Goal: Find specific page/section: Find specific page/section

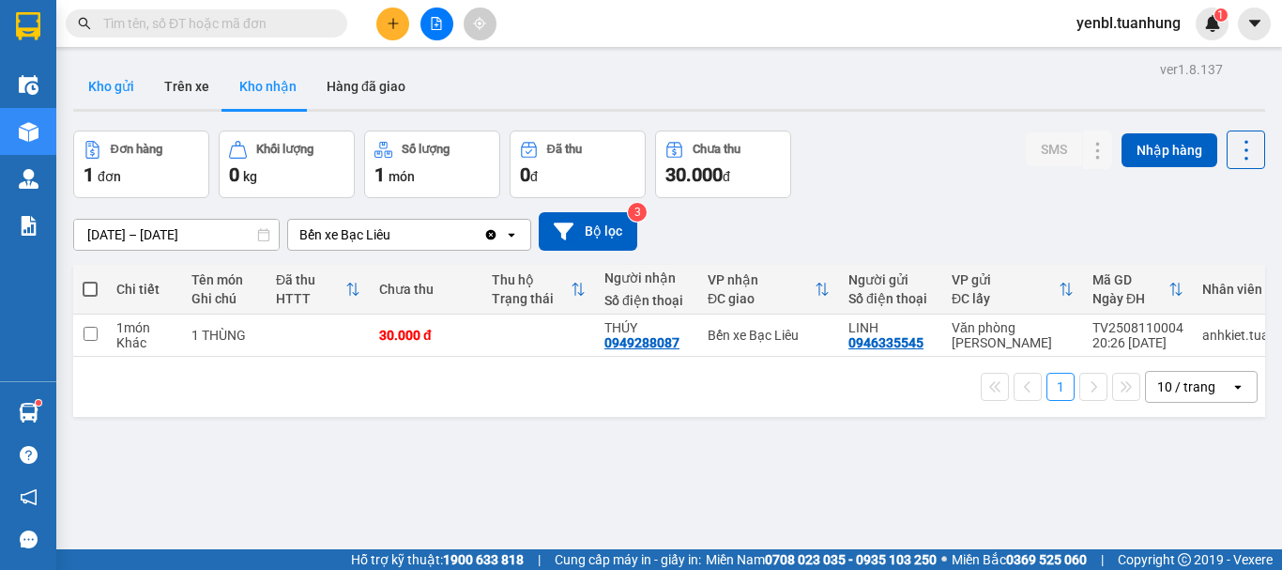
click at [97, 87] on button "Kho gửi" at bounding box center [111, 86] width 76 height 45
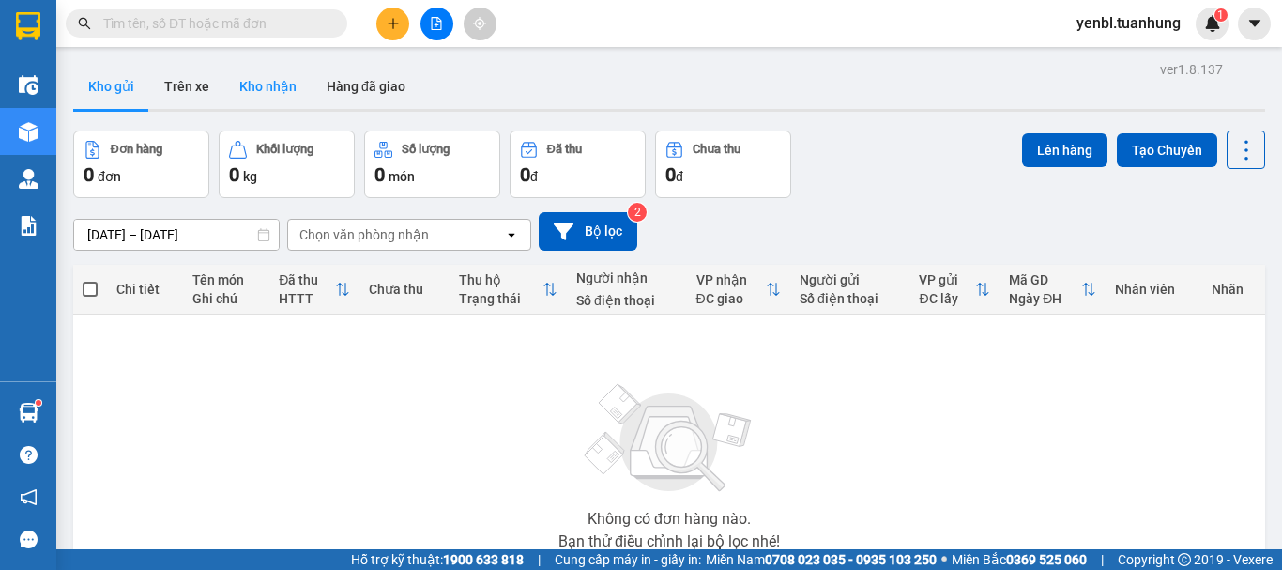
click at [262, 88] on button "Kho nhận" at bounding box center [267, 86] width 87 height 45
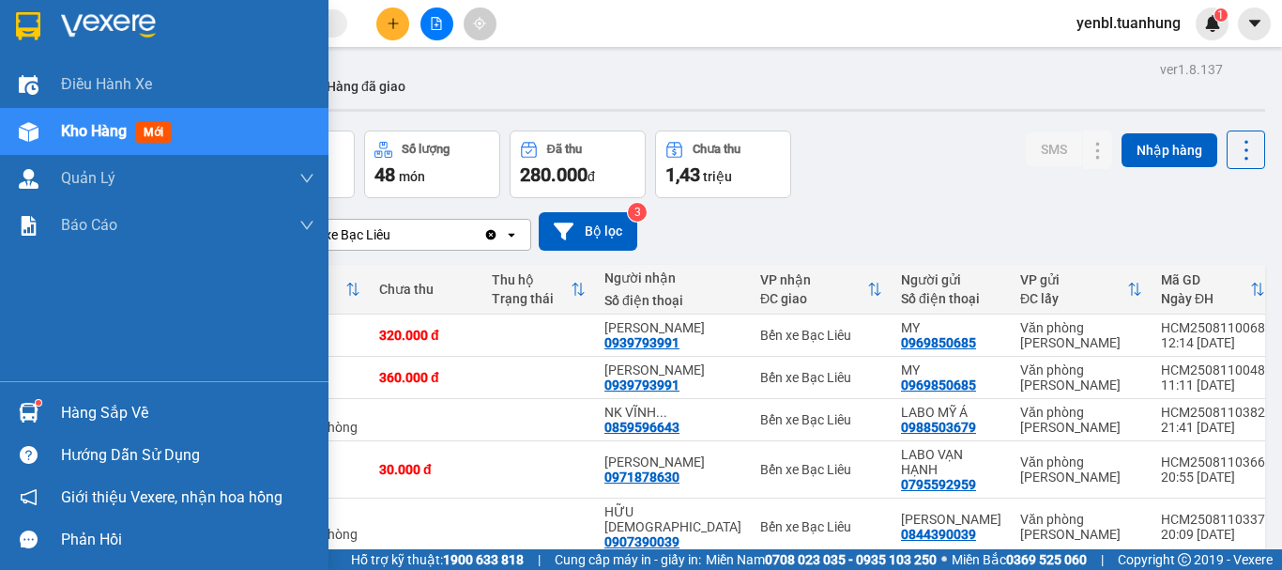
click at [26, 424] on div at bounding box center [28, 412] width 33 height 33
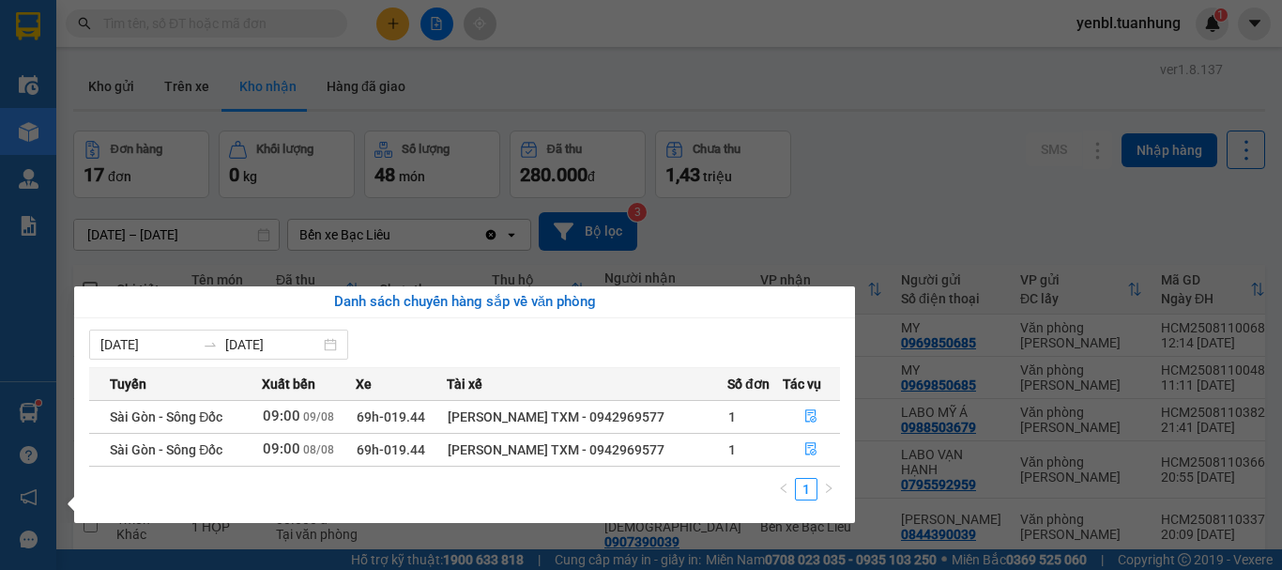
click at [1027, 45] on section "Kết quả tìm kiếm ( 0 ) Bộ lọc No Data yenbl.tuanhung 1 Điều hành xe Kho hàng mớ…" at bounding box center [641, 285] width 1282 height 570
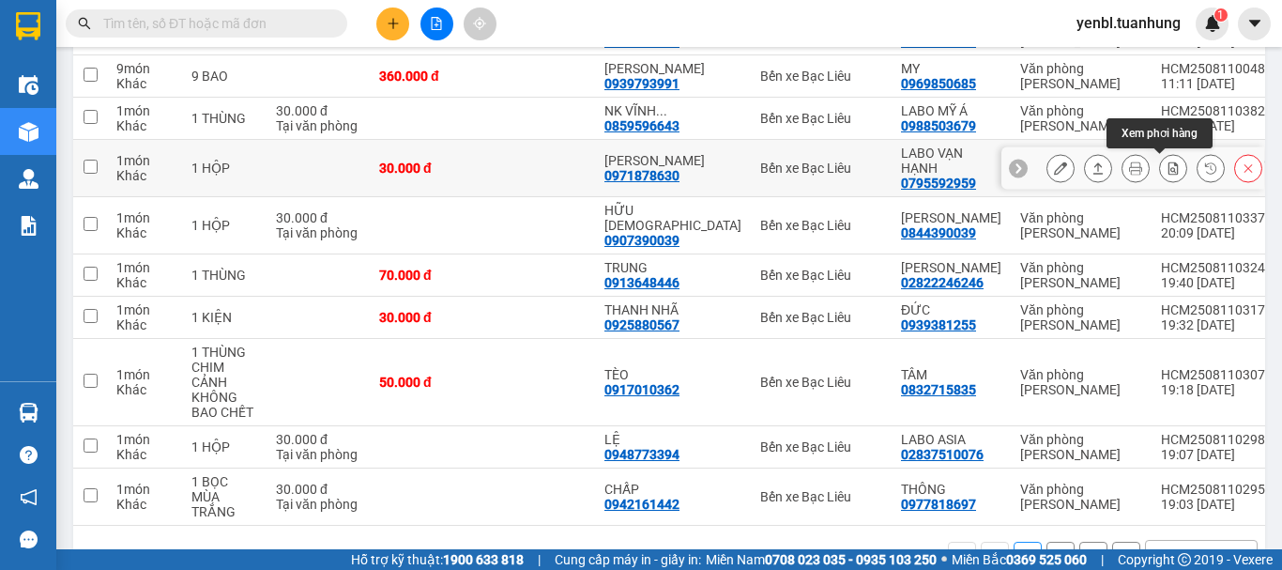
scroll to position [362, 0]
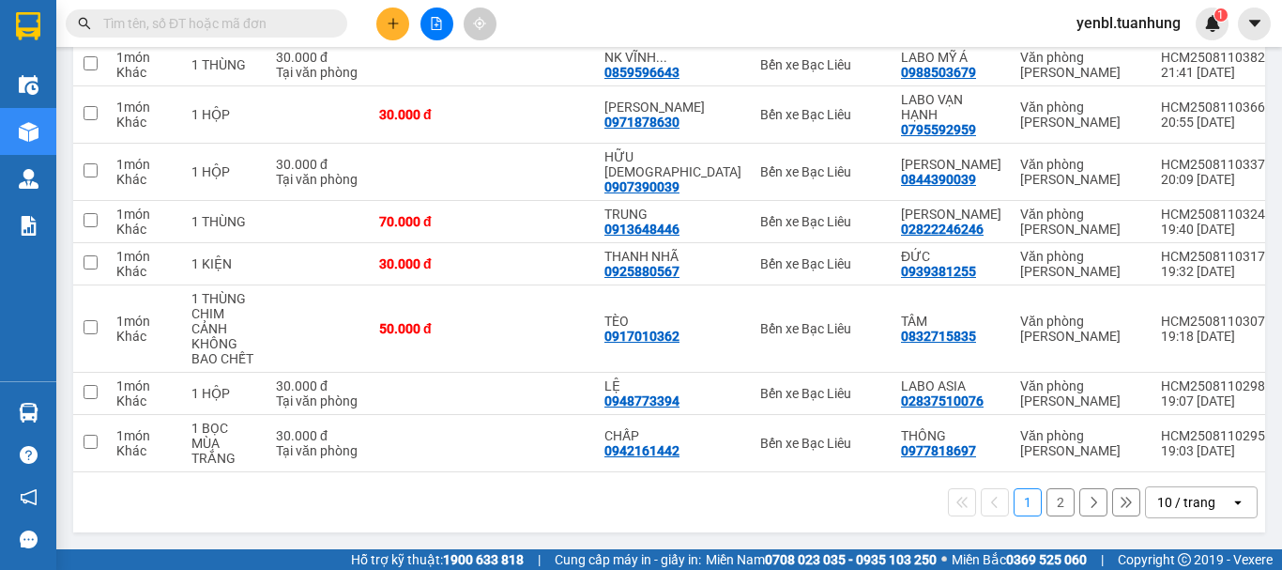
click at [1055, 509] on button "2" at bounding box center [1060, 502] width 28 height 28
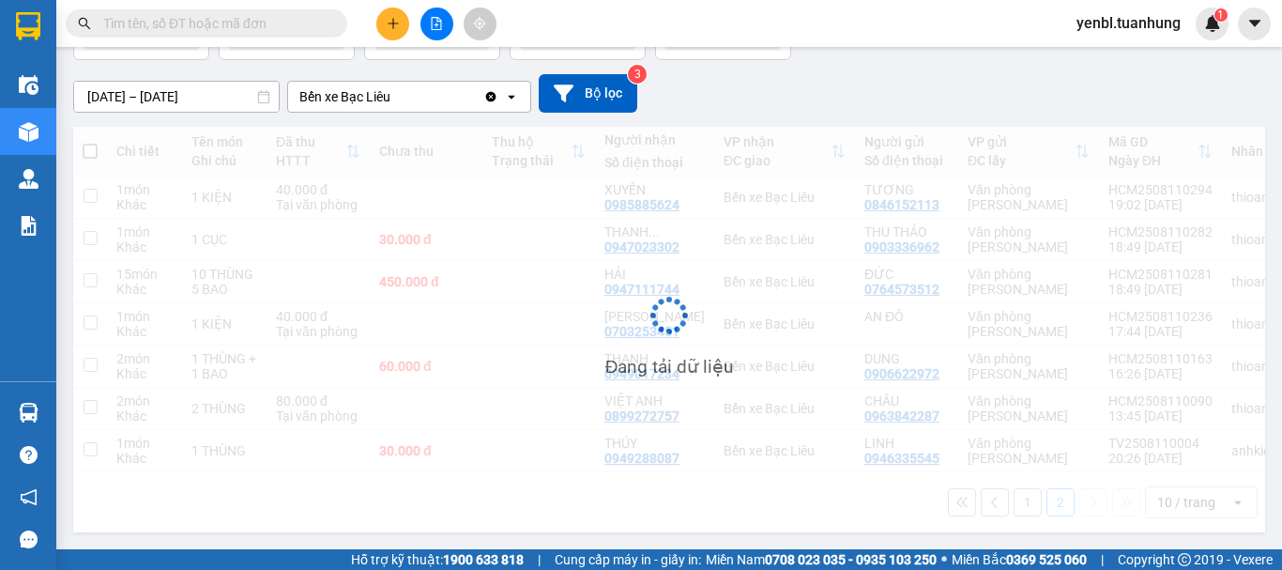
scroll to position [145, 0]
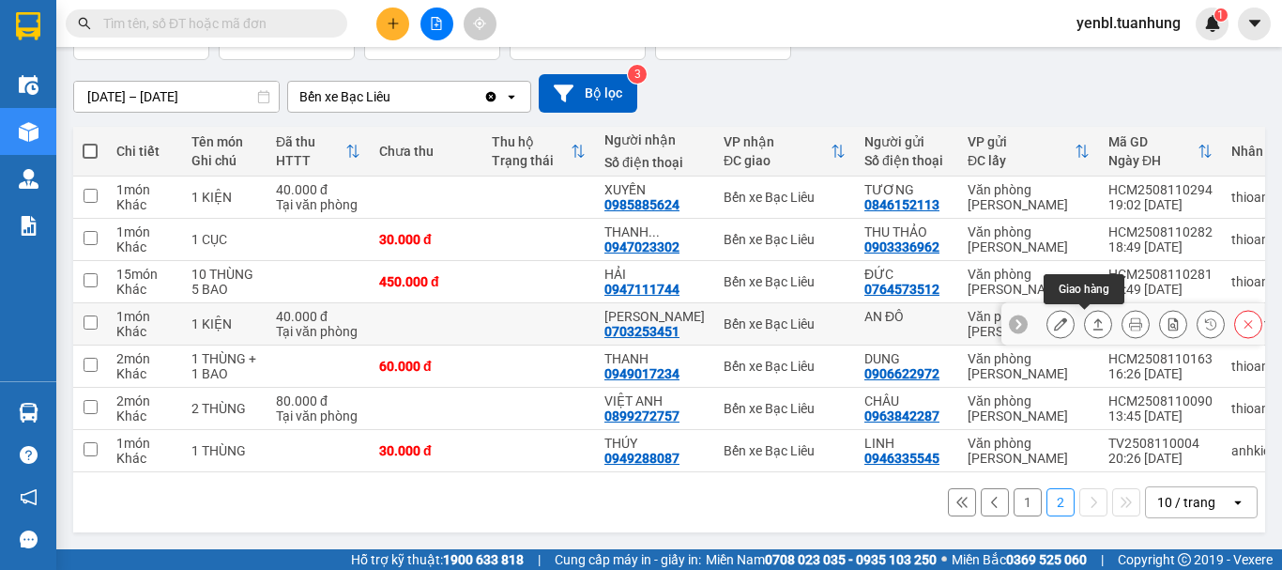
click at [1091, 317] on icon at bounding box center [1097, 323] width 13 height 13
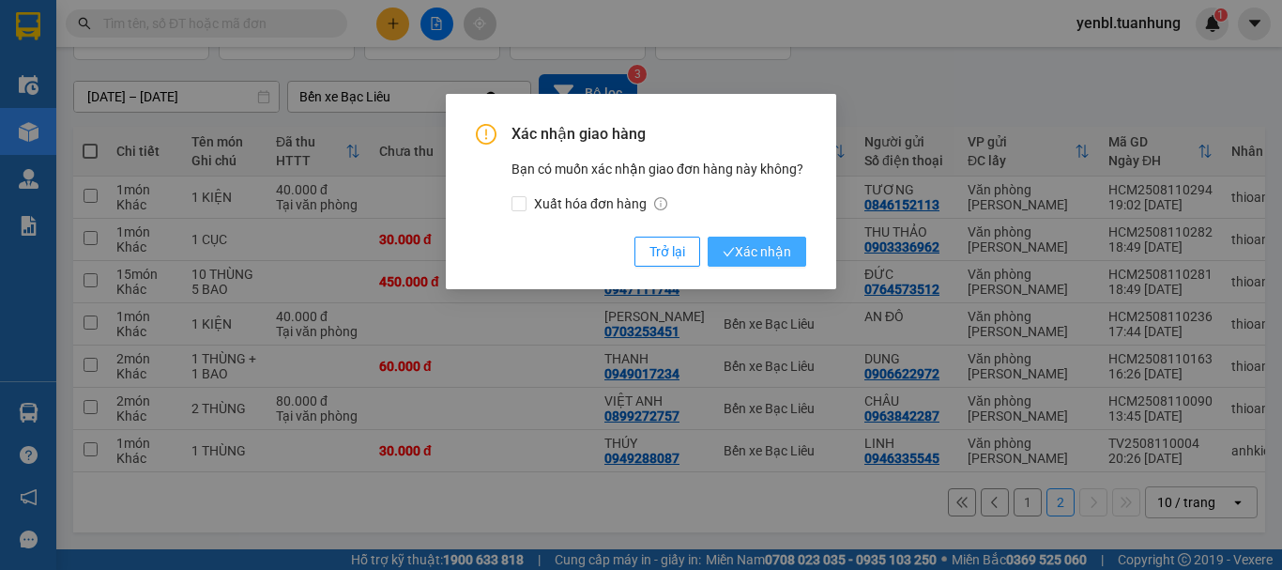
click at [764, 255] on span "Xác nhận" at bounding box center [757, 251] width 68 height 21
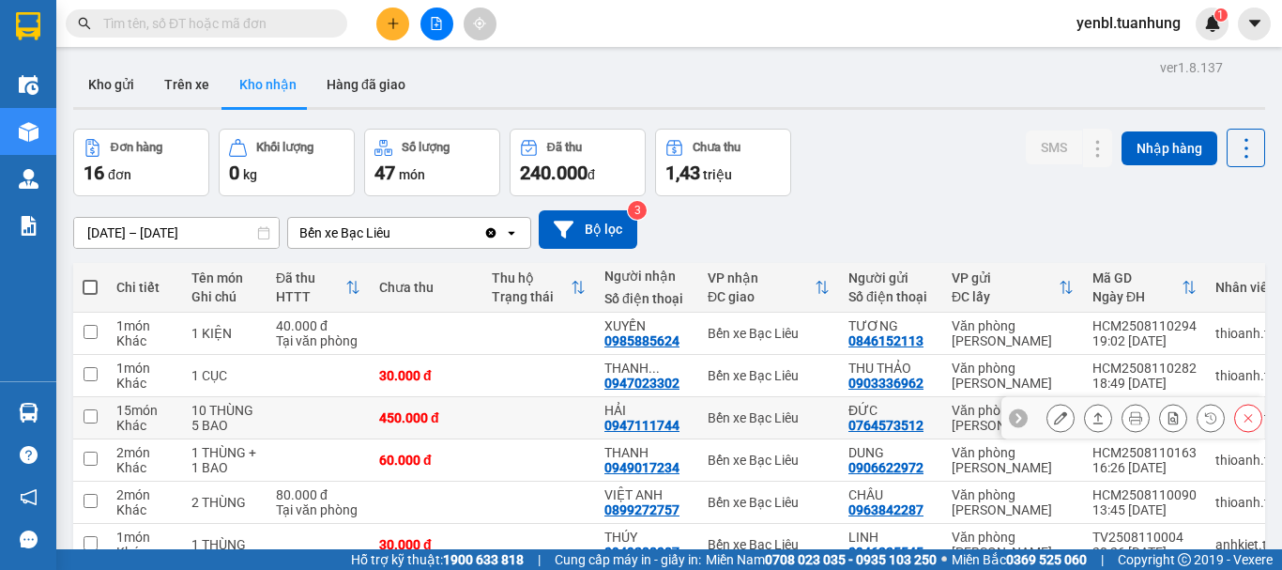
scroll to position [0, 0]
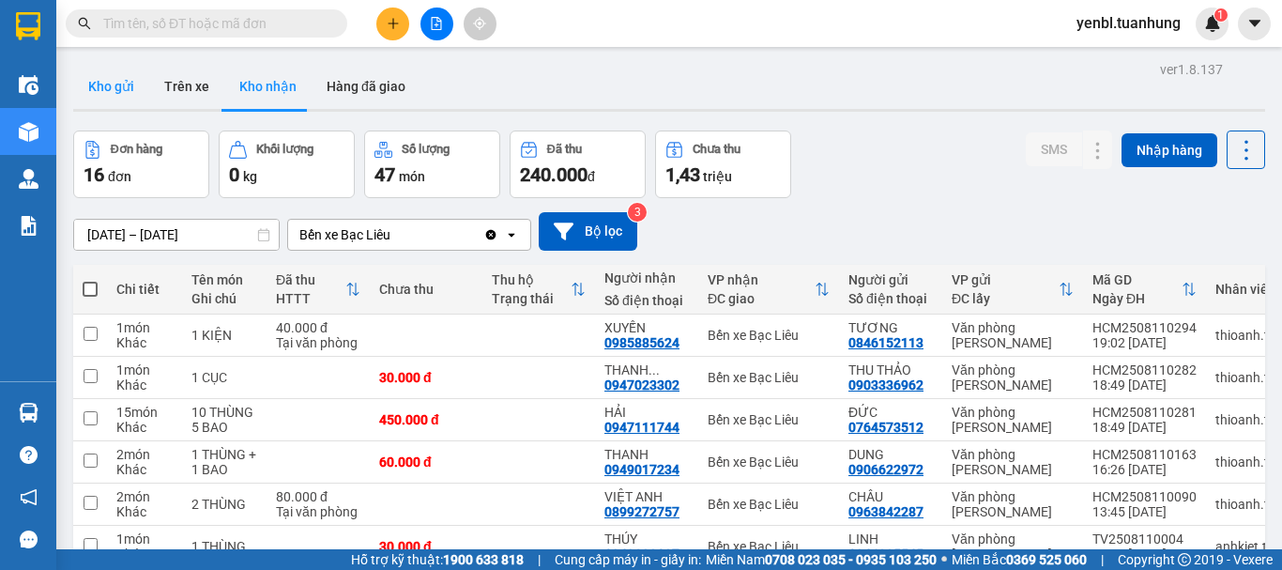
click at [126, 81] on button "Kho gửi" at bounding box center [111, 86] width 76 height 45
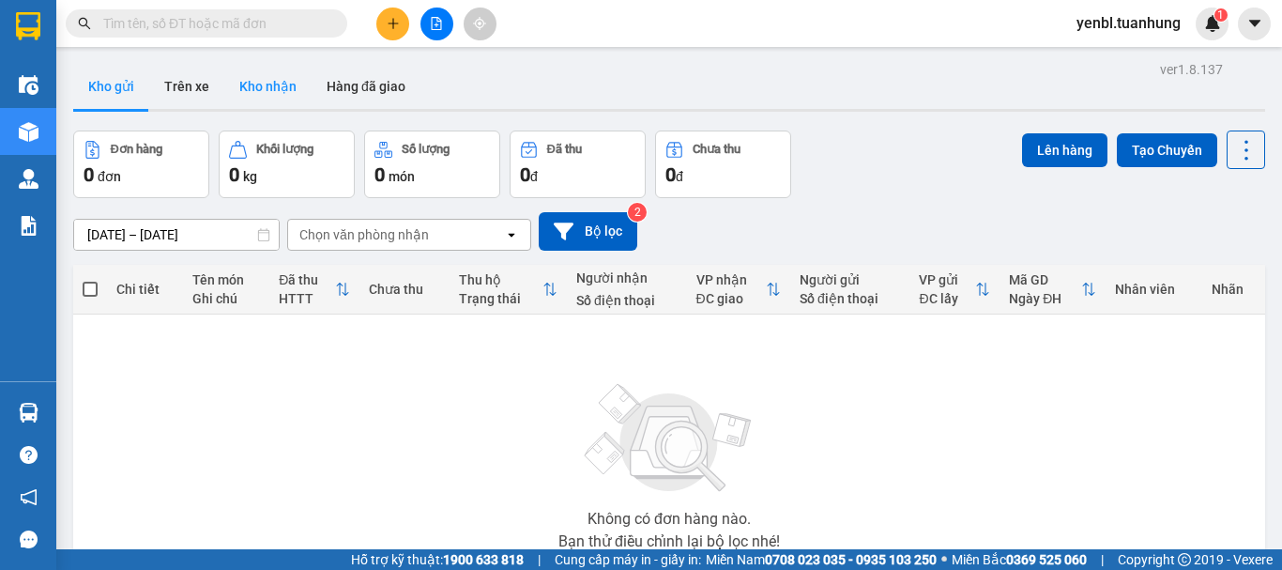
click at [232, 80] on button "Kho nhận" at bounding box center [267, 86] width 87 height 45
